Goal: Register for event/course: Sign up to attend an event or enroll in a course

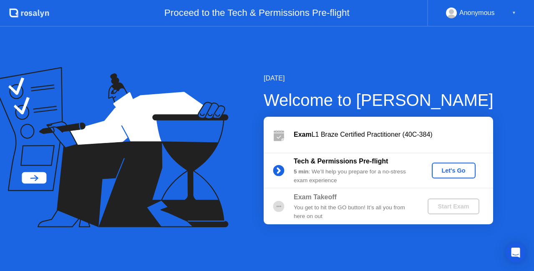
click at [460, 171] on div "Let's Go" at bounding box center [453, 170] width 37 height 7
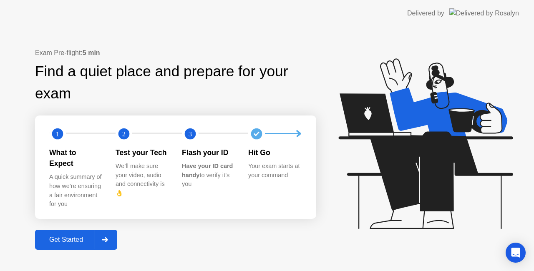
click at [109, 235] on div at bounding box center [105, 239] width 20 height 19
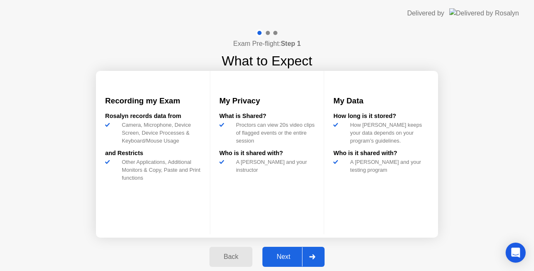
click at [240, 258] on div "Back" at bounding box center [231, 257] width 38 height 8
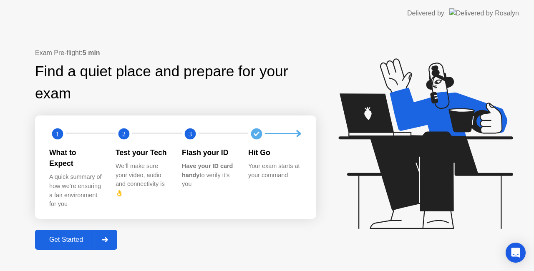
click at [111, 234] on div at bounding box center [105, 239] width 20 height 19
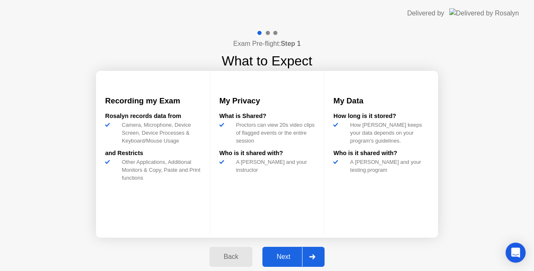
click at [294, 258] on div "Next" at bounding box center [283, 257] width 37 height 8
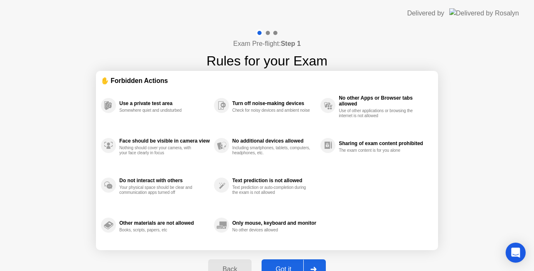
click at [282, 266] on div "Got it" at bounding box center [283, 270] width 39 height 8
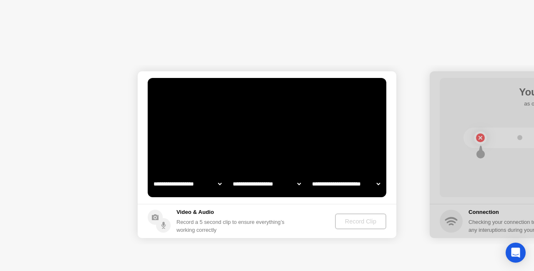
select select "**********"
select select "*******"
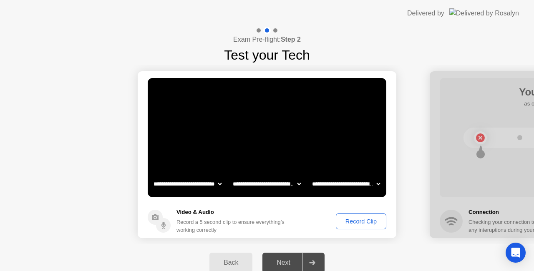
click at [361, 222] on div "Record Clip" at bounding box center [361, 221] width 45 height 7
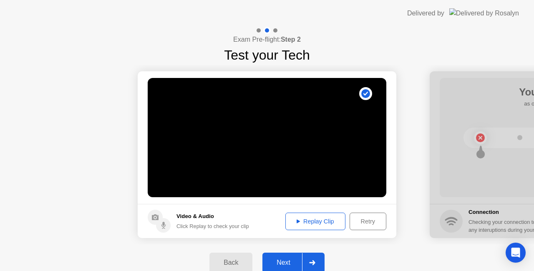
click at [283, 263] on div "Next" at bounding box center [283, 263] width 37 height 8
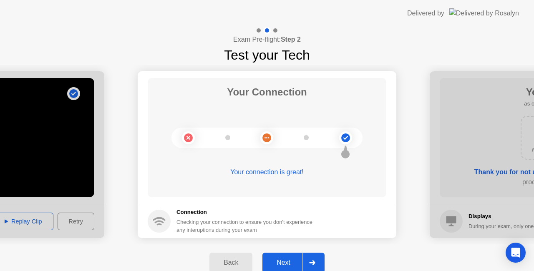
click at [288, 264] on div "Next" at bounding box center [283, 263] width 37 height 8
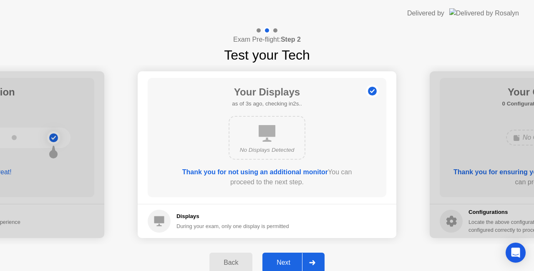
click at [288, 262] on div "Next" at bounding box center [283, 263] width 37 height 8
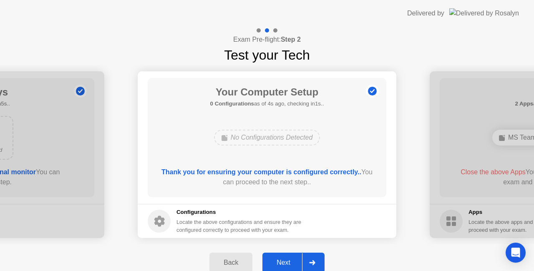
click at [288, 262] on div "Next" at bounding box center [283, 263] width 37 height 8
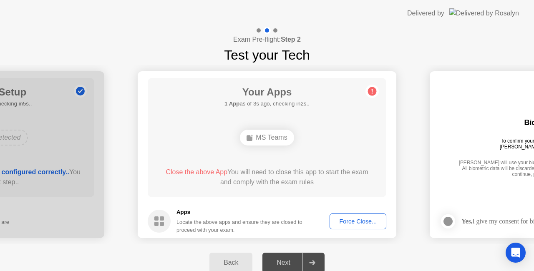
click at [360, 220] on div "Force Close..." at bounding box center [358, 221] width 51 height 7
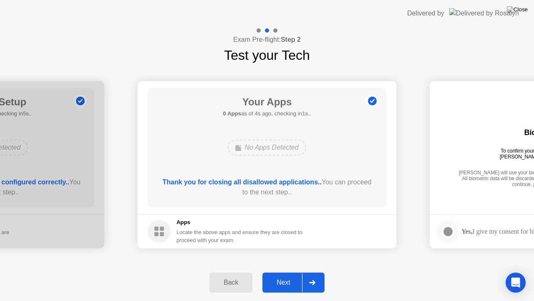
click at [288, 271] on div "Next" at bounding box center [283, 282] width 37 height 8
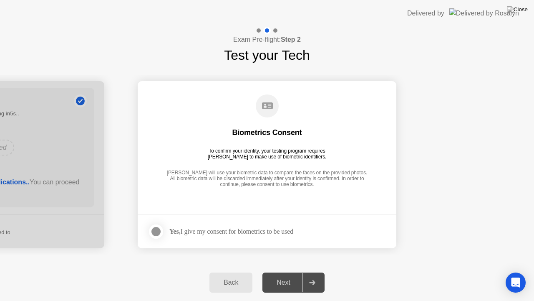
click at [159, 230] on div at bounding box center [156, 231] width 10 height 10
click at [293, 271] on div "Next" at bounding box center [283, 282] width 37 height 8
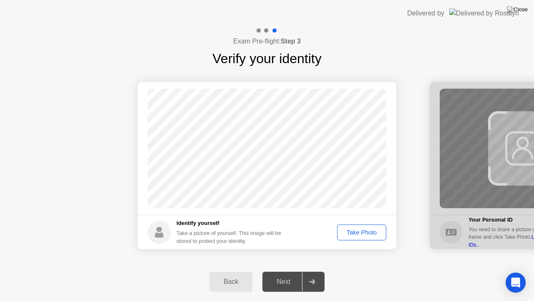
click at [355, 232] on div "Take Photo" at bounding box center [361, 232] width 43 height 7
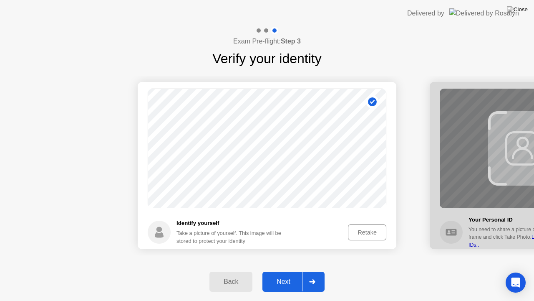
click at [280, 271] on div "Next" at bounding box center [283, 282] width 37 height 8
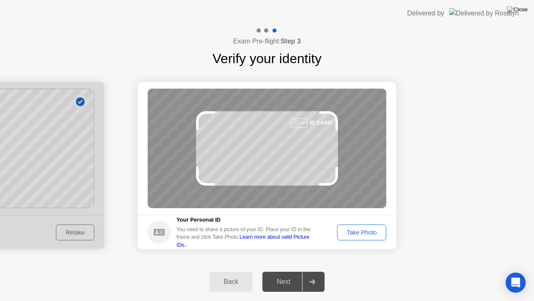
click at [369, 233] on div "Take Photo" at bounding box center [361, 232] width 43 height 7
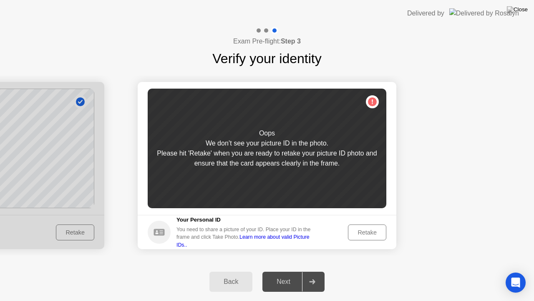
click at [376, 233] on div "Retake" at bounding box center [367, 232] width 33 height 7
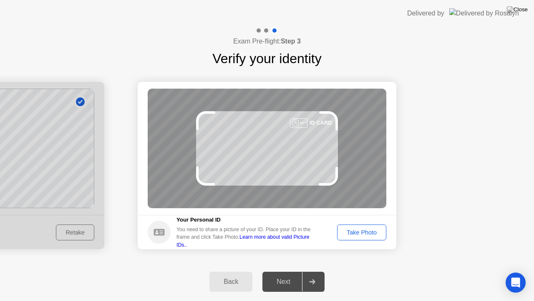
click at [377, 233] on div "Take Photo" at bounding box center [361, 232] width 43 height 7
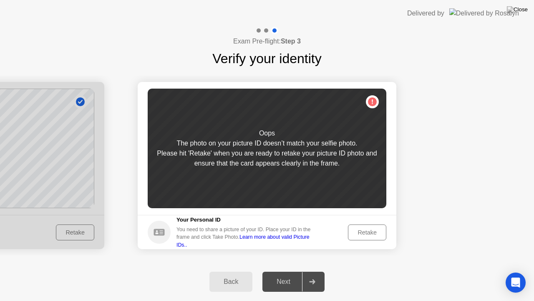
click at [230, 271] on div "Back" at bounding box center [231, 282] width 38 height 8
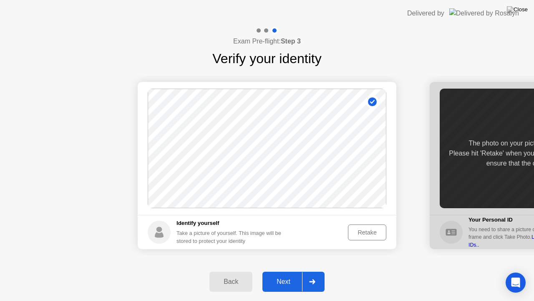
click at [364, 232] on div "Retake" at bounding box center [367, 232] width 33 height 7
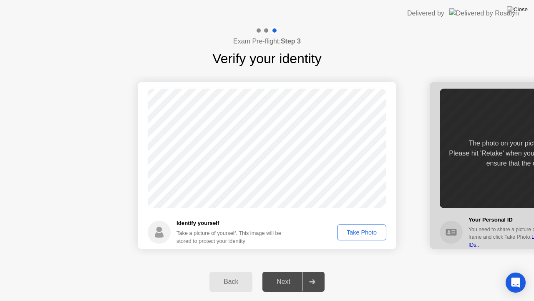
click at [364, 232] on div "Take Photo" at bounding box center [361, 232] width 43 height 7
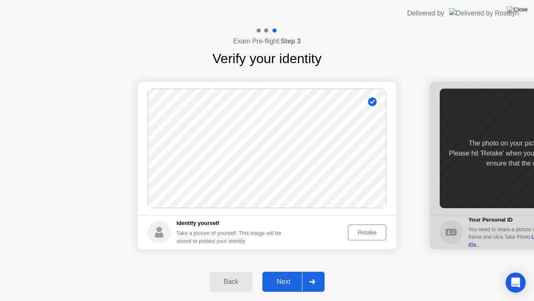
click at [288, 271] on div "Next" at bounding box center [283, 282] width 37 height 8
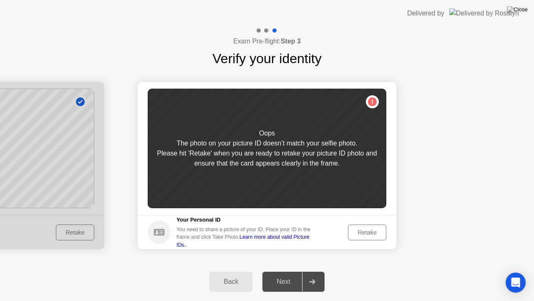
click at [367, 233] on div "Retake" at bounding box center [367, 232] width 33 height 7
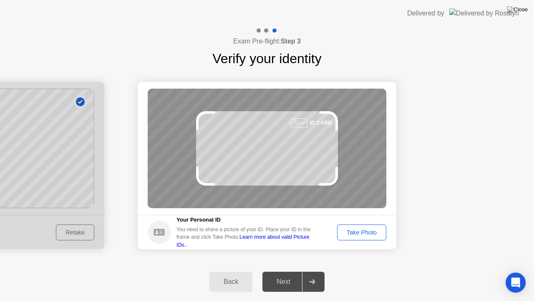
click at [359, 234] on div "Take Photo" at bounding box center [361, 232] width 43 height 7
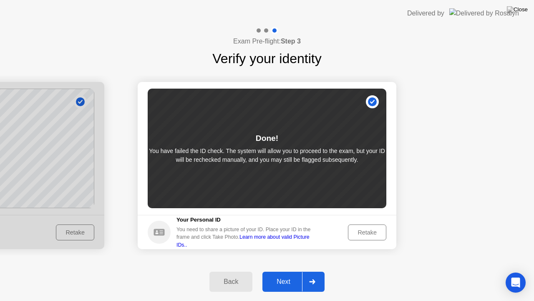
click at [279, 271] on div "Next" at bounding box center [283, 282] width 37 height 8
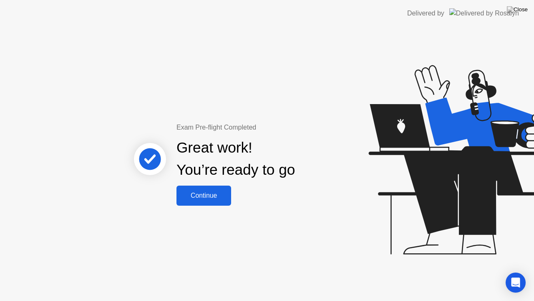
click at [213, 197] on div "Continue" at bounding box center [204, 196] width 50 height 8
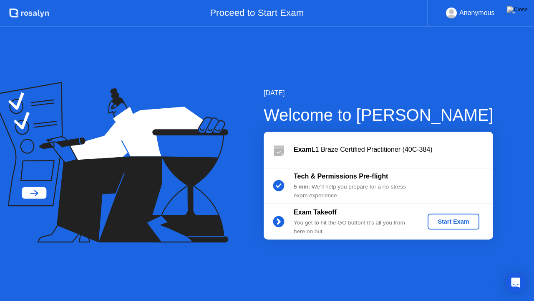
click at [465, 220] on div "Start Exam" at bounding box center [453, 221] width 45 height 7
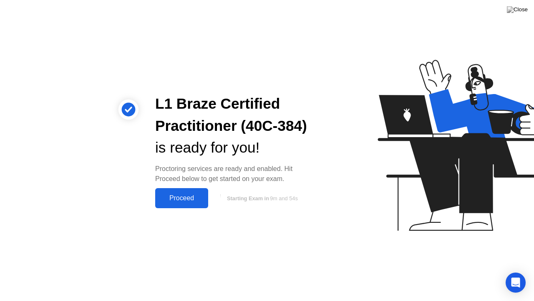
click at [180, 200] on div "Proceed" at bounding box center [182, 198] width 48 height 8
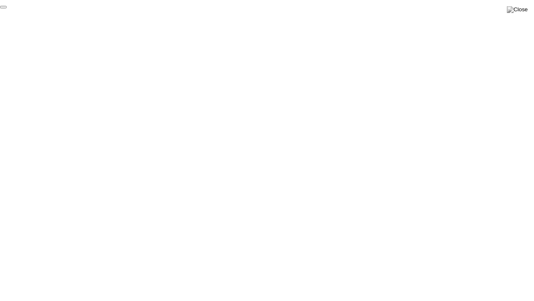
click div "End Proctoring Session"
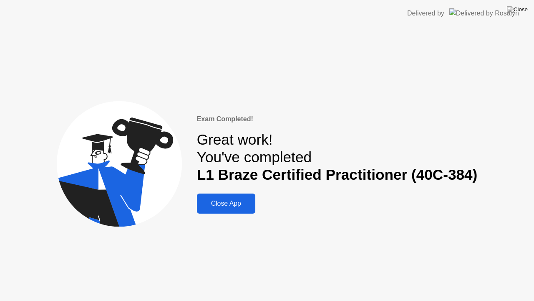
click at [236, 202] on div "Close App" at bounding box center [226, 204] width 53 height 8
